Goal: Find contact information: Find contact information

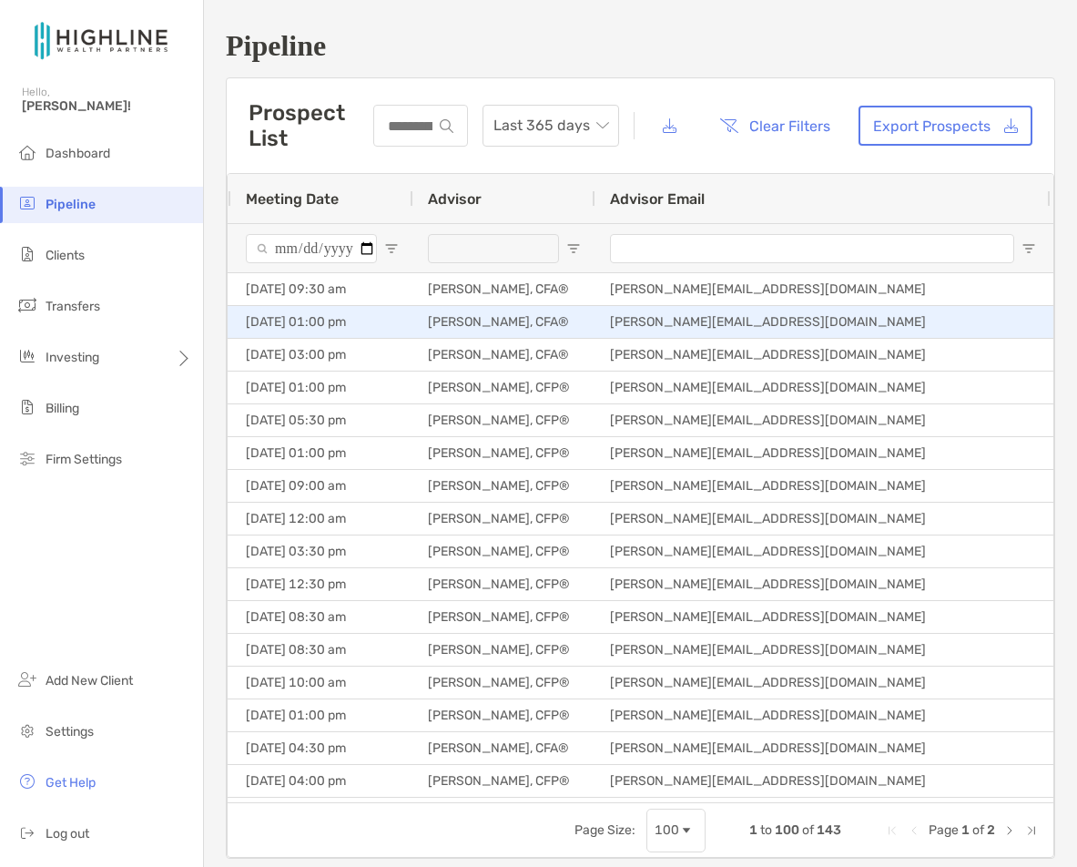
scroll to position [0, 8]
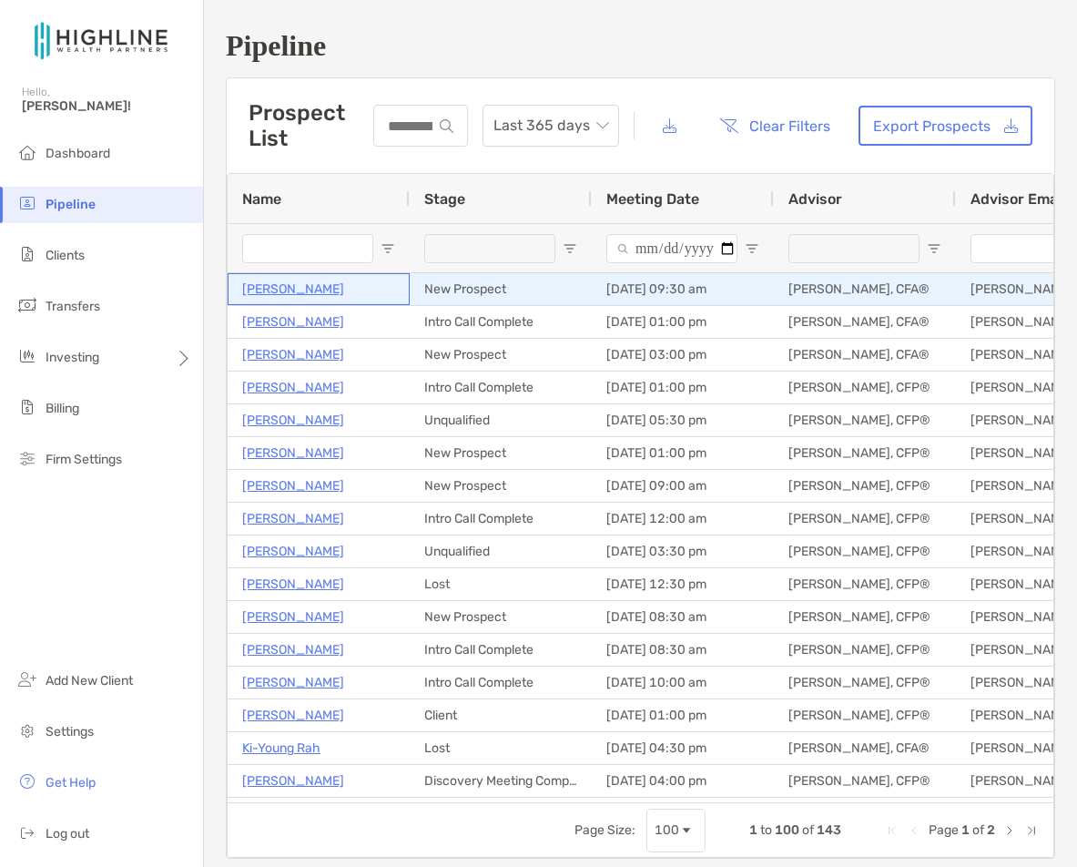
click at [266, 290] on p "[PERSON_NAME]" at bounding box center [293, 289] width 102 height 23
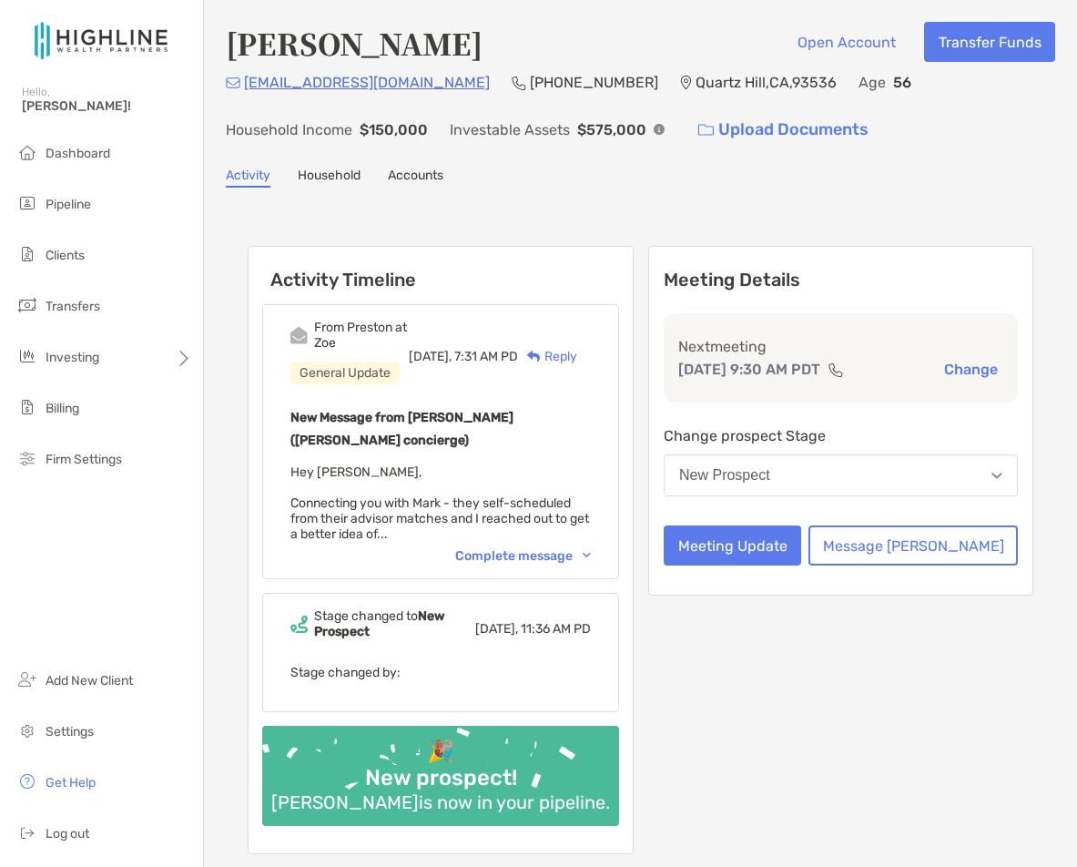
click at [591, 548] on div "Complete message" at bounding box center [523, 555] width 136 height 15
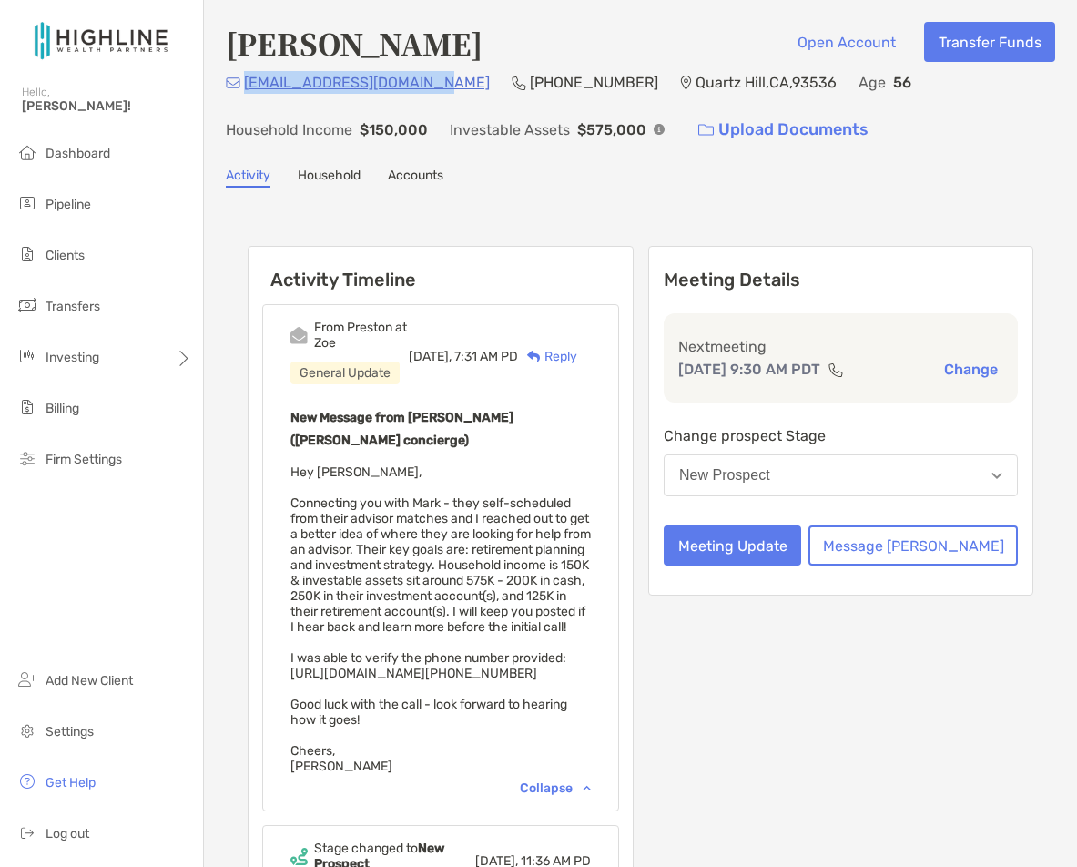
drag, startPoint x: 459, startPoint y: 84, endPoint x: 249, endPoint y: 83, distance: 210.3
click at [248, 83] on div "[EMAIL_ADDRESS][DOMAIN_NAME] (805) 208-[GEOGRAPHIC_DATA] Age [DEMOGRAPHIC_DATA]…" at bounding box center [640, 110] width 829 height 78
copy p "[EMAIL_ADDRESS][DOMAIN_NAME]"
